Goal: Navigation & Orientation: Understand site structure

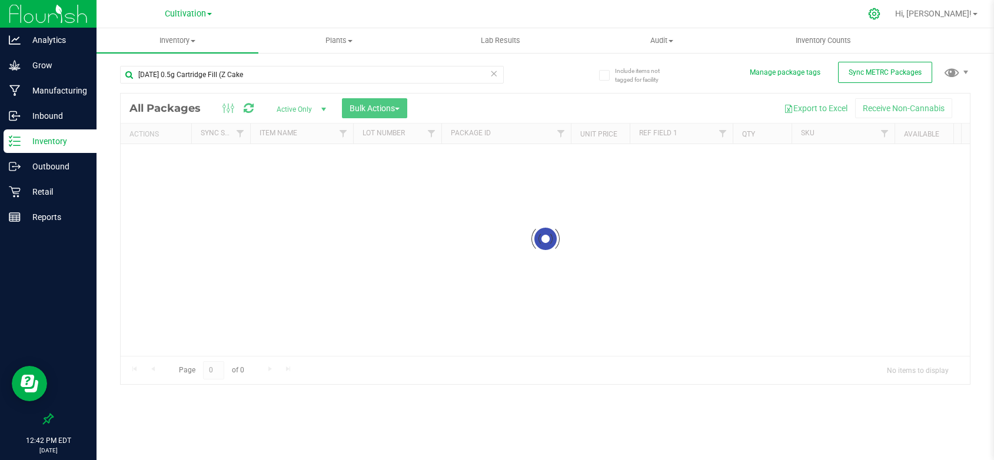
click at [880, 13] on icon at bounding box center [874, 13] width 11 height 11
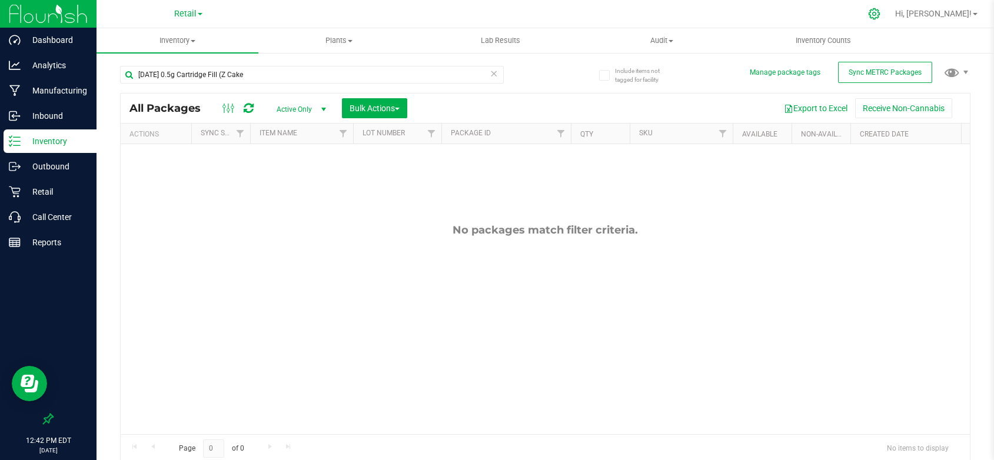
click at [880, 15] on icon at bounding box center [874, 14] width 12 height 12
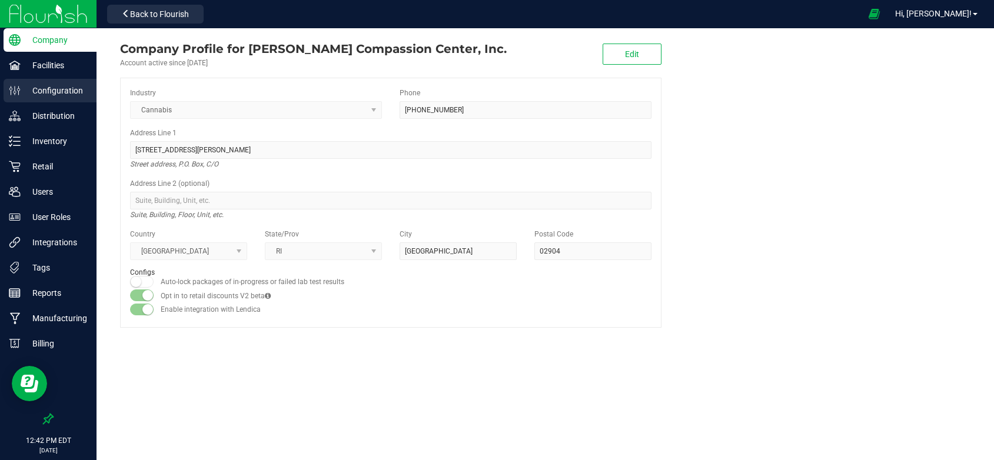
click at [61, 89] on p "Configuration" at bounding box center [56, 91] width 71 height 14
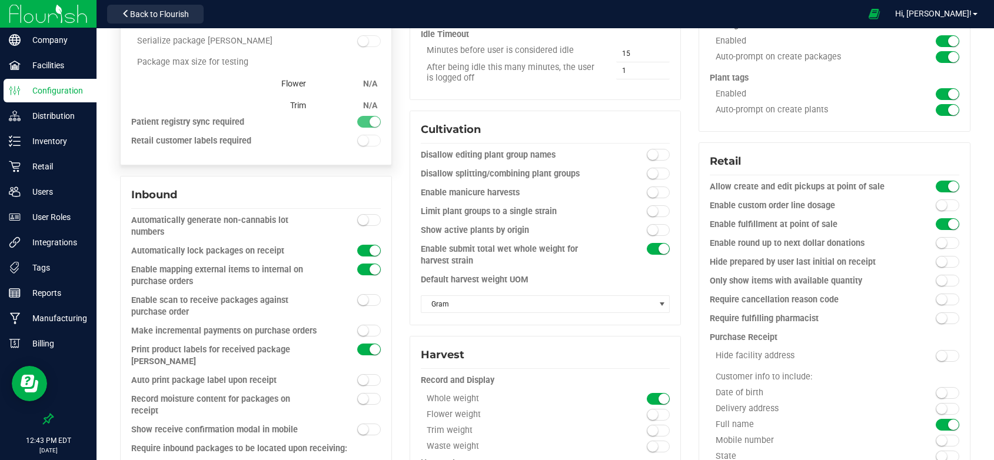
scroll to position [353, 0]
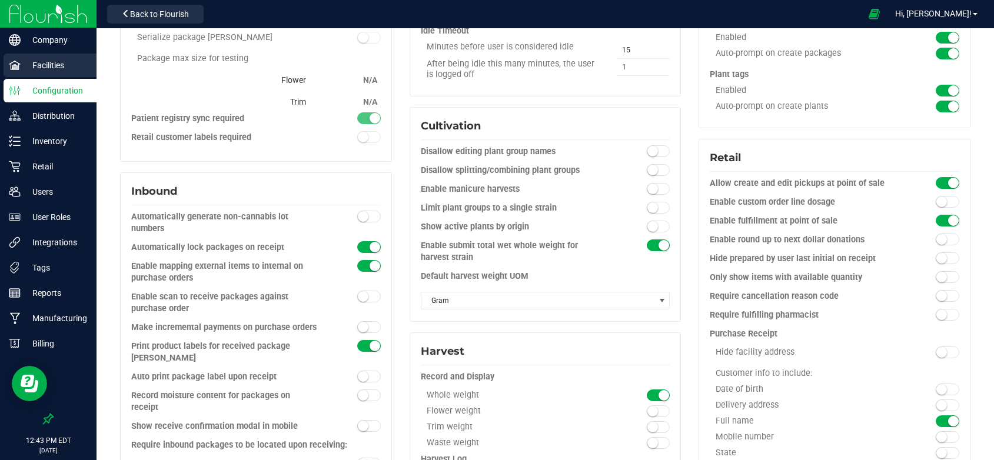
click at [48, 63] on p "Facilities" at bounding box center [56, 65] width 71 height 14
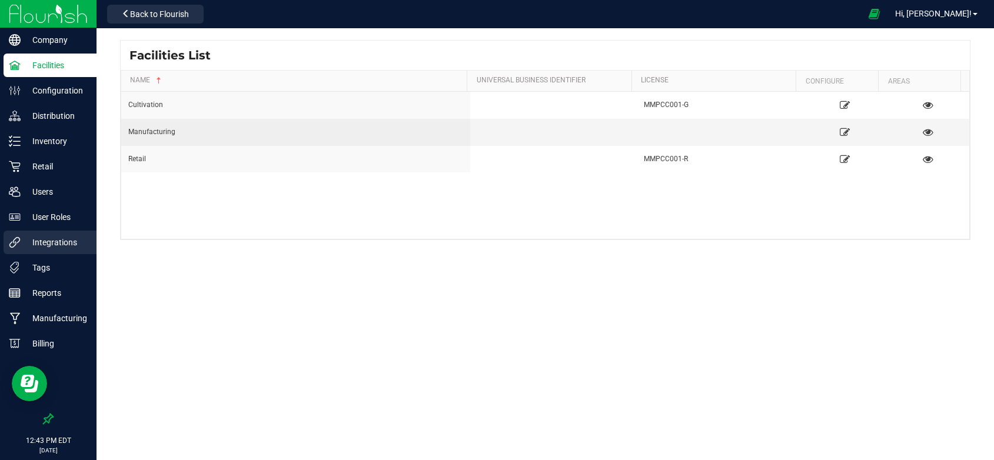
click at [49, 242] on p "Integrations" at bounding box center [56, 242] width 71 height 14
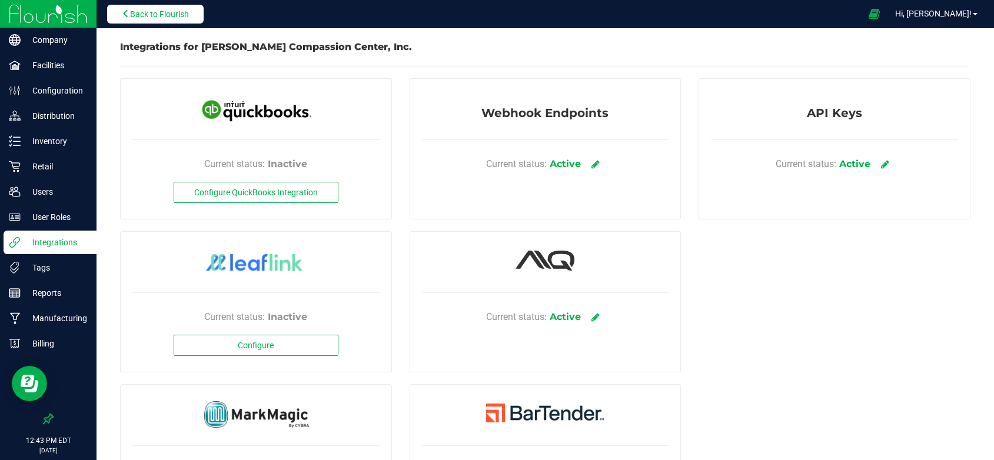
click at [151, 11] on span "Back to Flourish" at bounding box center [159, 13] width 59 height 9
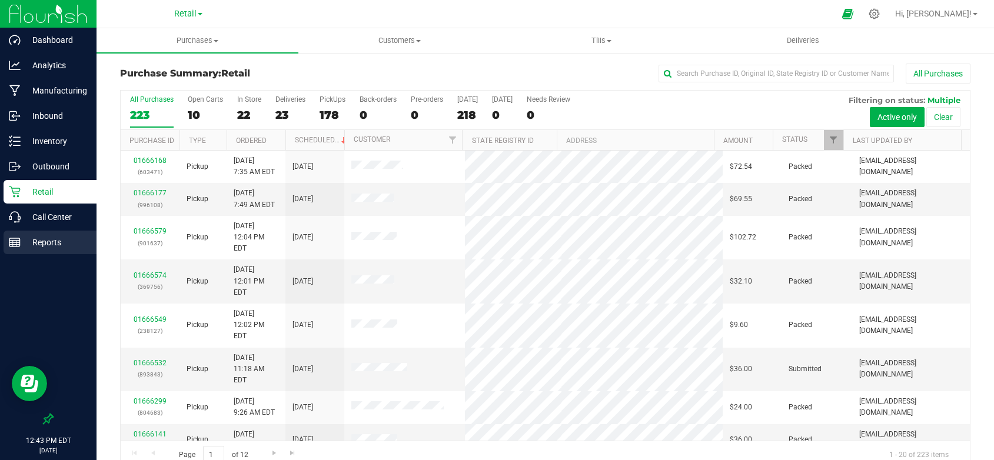
click at [55, 240] on p "Reports" at bounding box center [56, 242] width 71 height 14
